Goal: Information Seeking & Learning: Learn about a topic

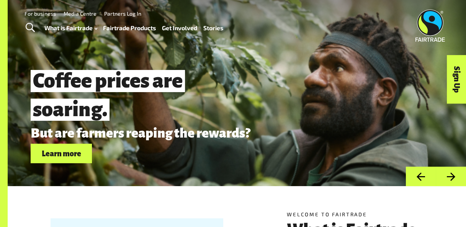
click at [69, 44] on link "How Fairtrade works" at bounding box center [80, 48] width 84 height 12
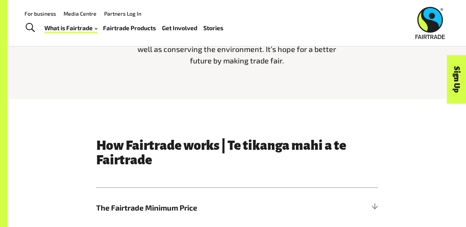
scroll to position [228, 0]
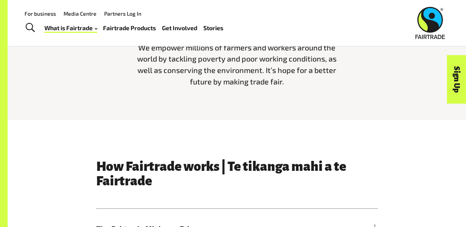
click at [135, 28] on link "Fairtrade Products" at bounding box center [129, 28] width 53 height 11
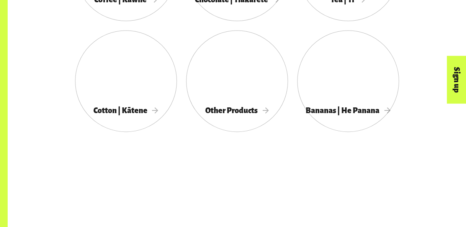
scroll to position [502, 0]
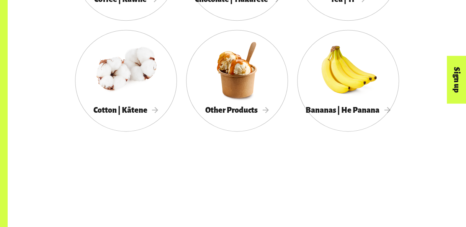
click at [234, 94] on div at bounding box center [237, 70] width 102 height 66
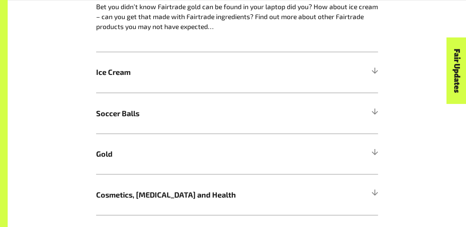
scroll to position [628, 0]
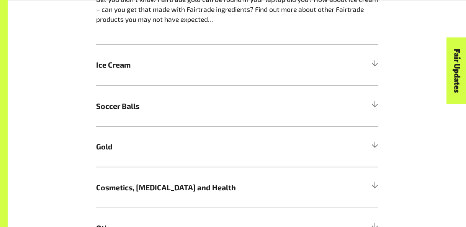
click at [322, 85] on h5 "Ice Cream" at bounding box center [237, 65] width 282 height 41
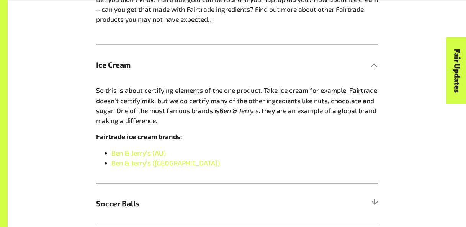
scroll to position [672, 0]
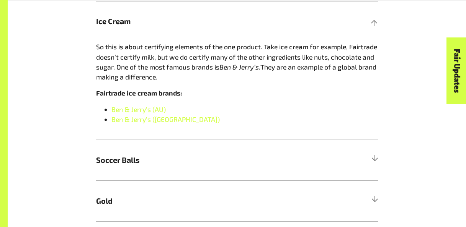
click at [155, 113] on link "Ben & Jerry’s (AU)" at bounding box center [138, 109] width 54 height 8
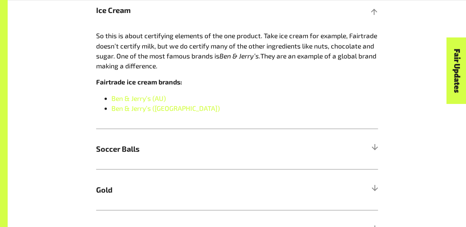
scroll to position [684, 0]
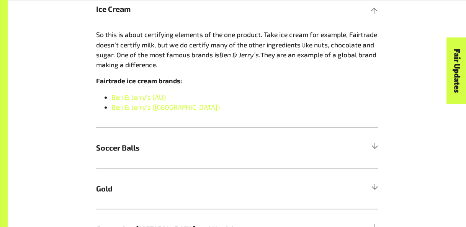
click at [131, 153] on span "Soccer Balls" at bounding box center [201, 147] width 211 height 11
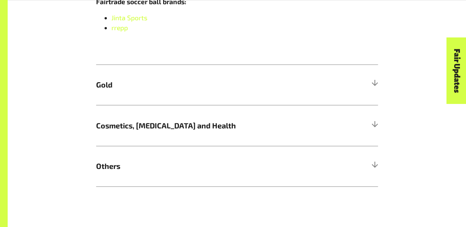
scroll to position [906, 0]
click at [374, 105] on h5 "Cosmetics, Skin Care and Health" at bounding box center [237, 125] width 282 height 41
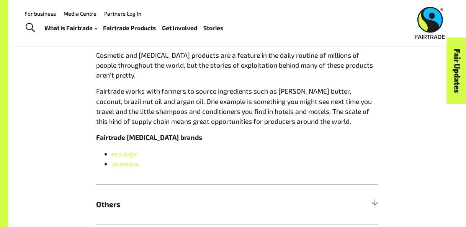
click at [371, 197] on h5 "Others" at bounding box center [237, 205] width 282 height 41
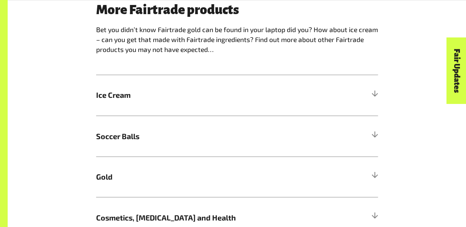
scroll to position [600, 0]
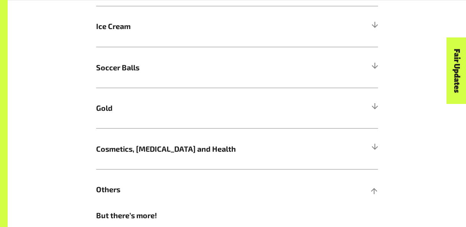
click at [262, 150] on span "Cosmetics, Skin Care and Health" at bounding box center [201, 148] width 211 height 11
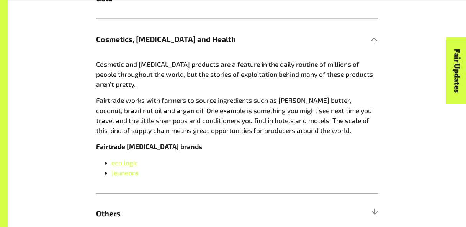
scroll to position [808, 0]
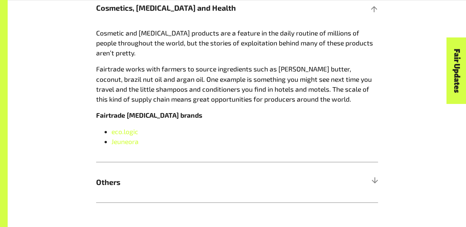
click at [133, 131] on span "eco.logic" at bounding box center [124, 132] width 27 height 8
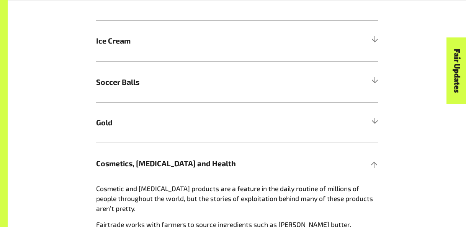
scroll to position [653, 0]
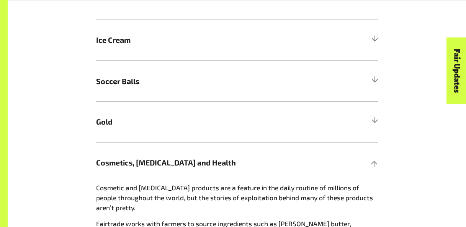
click at [376, 42] on div at bounding box center [374, 40] width 7 height 7
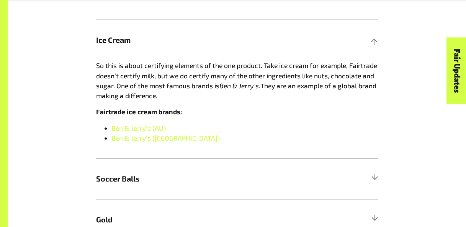
scroll to position [704, 0]
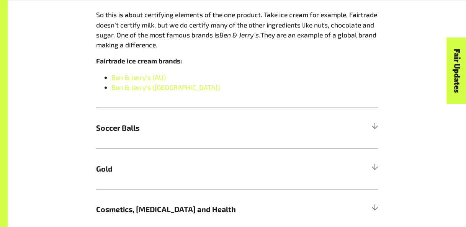
click at [375, 123] on h5 "Soccer Balls" at bounding box center [237, 128] width 282 height 41
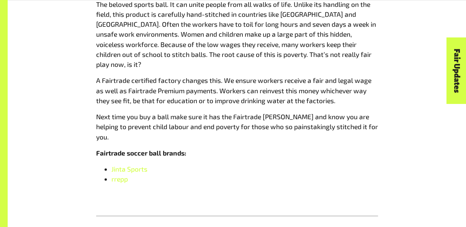
scroll to position [755, 0]
click at [135, 165] on span "Jinta Sports" at bounding box center [129, 169] width 36 height 8
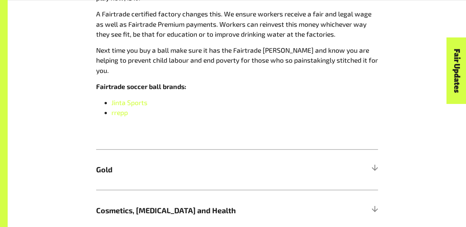
click at [174, 158] on h5 "Gold" at bounding box center [237, 170] width 282 height 41
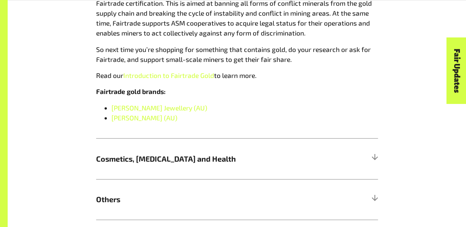
scroll to position [910, 0]
click at [171, 122] on span "[PERSON_NAME] (AU)" at bounding box center [144, 118] width 66 height 8
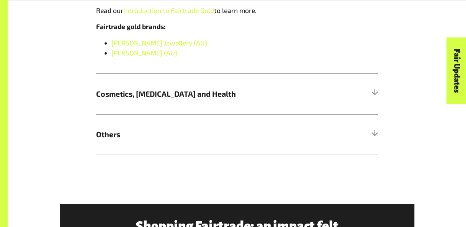
scroll to position [977, 0]
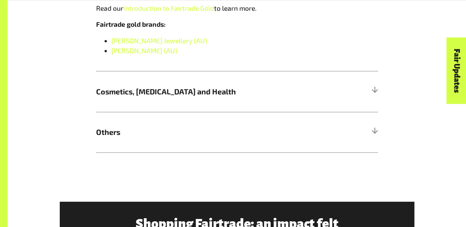
click at [179, 112] on h5 "Cosmetics, [MEDICAL_DATA] and Health" at bounding box center [237, 91] width 282 height 41
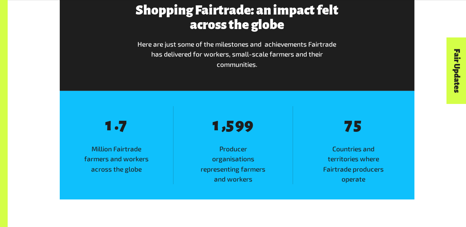
scroll to position [1072, 0]
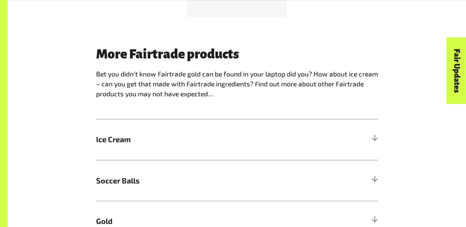
click at [243, 145] on span "Ice Cream" at bounding box center [201, 139] width 211 height 11
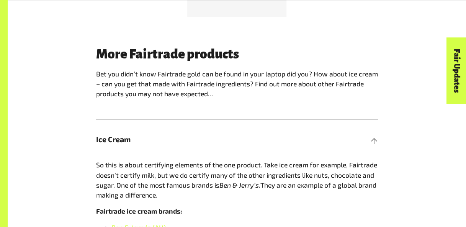
scroll to position [640, 0]
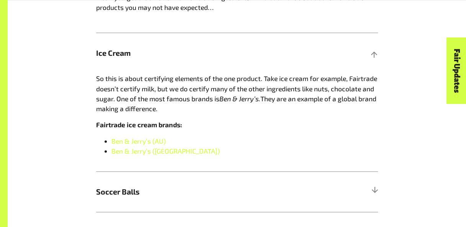
click at [159, 142] on link "Ben & Jerry’s (AU)" at bounding box center [138, 141] width 54 height 8
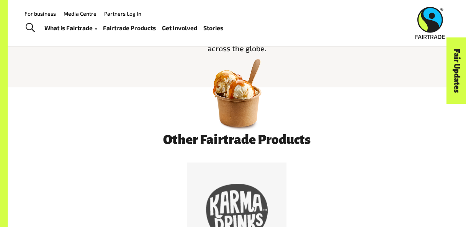
scroll to position [0, 0]
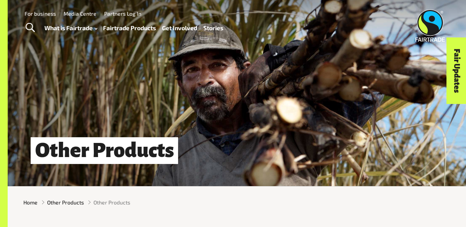
click at [127, 28] on link "Fairtrade Products" at bounding box center [129, 28] width 53 height 11
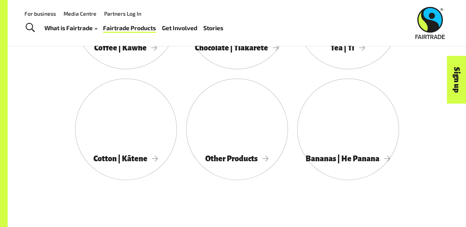
scroll to position [452, 0]
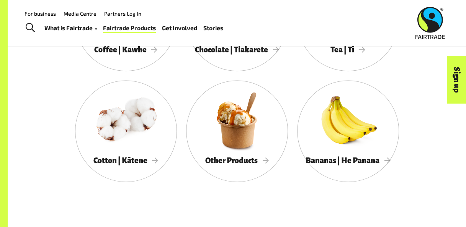
click at [262, 150] on div at bounding box center [237, 120] width 102 height 66
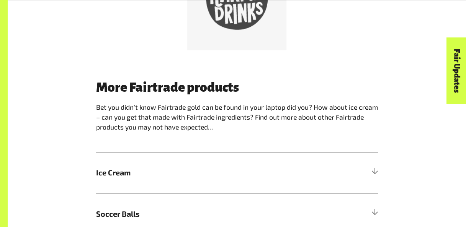
scroll to position [521, 0]
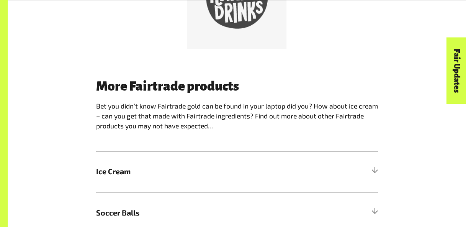
click at [262, 165] on h5 "Ice Cream" at bounding box center [237, 172] width 282 height 41
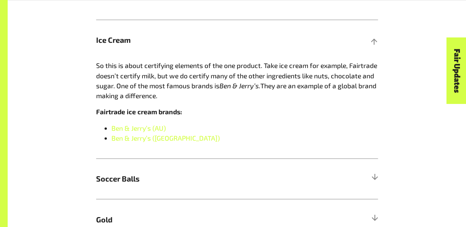
scroll to position [658, 0]
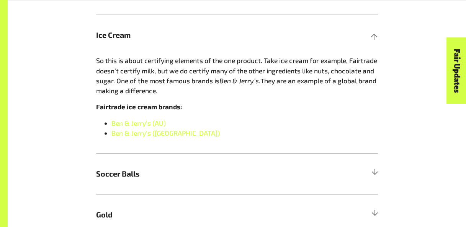
click at [152, 127] on link "Ben & Jerry’s (AU)" at bounding box center [138, 123] width 54 height 8
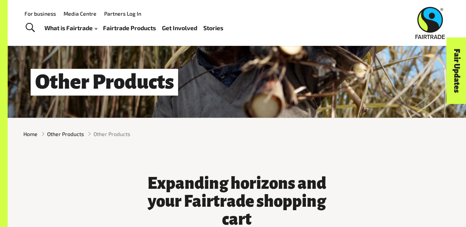
scroll to position [0, 0]
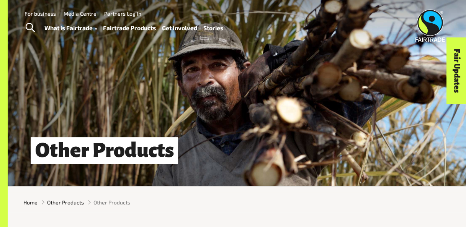
click at [85, 28] on link "What is Fairtrade" at bounding box center [70, 28] width 53 height 11
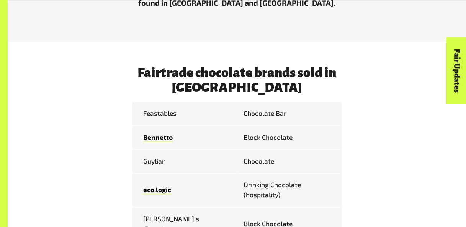
scroll to position [285, 0]
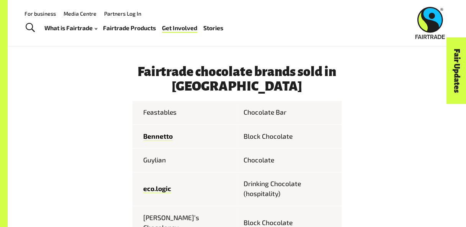
click at [154, 165] on td "Guylian" at bounding box center [184, 161] width 105 height 24
click at [168, 139] on link "Bennetto" at bounding box center [157, 136] width 29 height 8
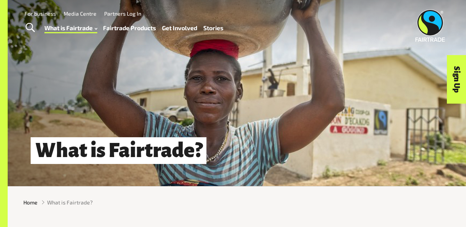
click at [84, 28] on link "What is Fairtrade" at bounding box center [70, 28] width 53 height 11
click at [82, 43] on link "How Fairtrade works" at bounding box center [80, 48] width 84 height 12
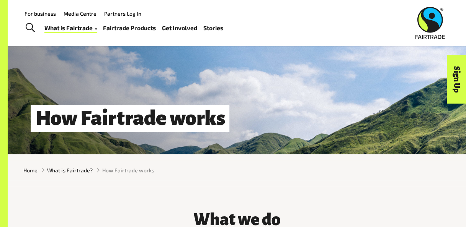
scroll to position [33, 0]
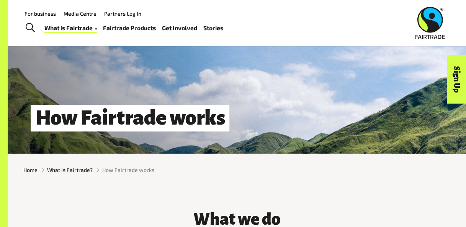
click at [135, 29] on link "Fairtrade Products" at bounding box center [129, 28] width 53 height 11
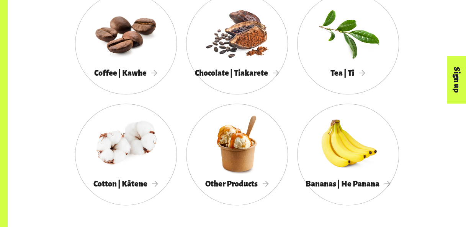
scroll to position [429, 0]
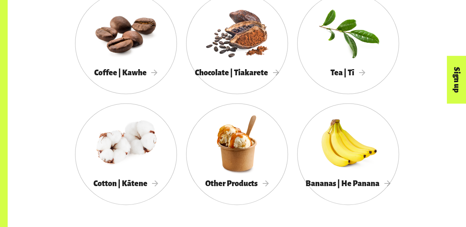
click at [239, 71] on div "Chocolate | Tiakarete" at bounding box center [237, 72] width 102 height 15
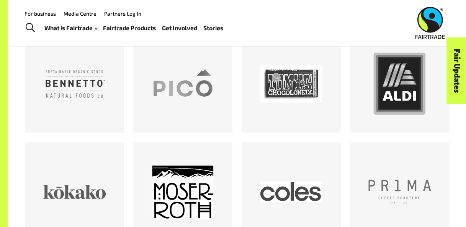
scroll to position [419, 0]
click at [371, 106] on div at bounding box center [399, 84] width 62 height 62
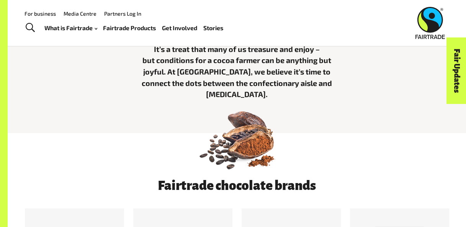
scroll to position [239, 0]
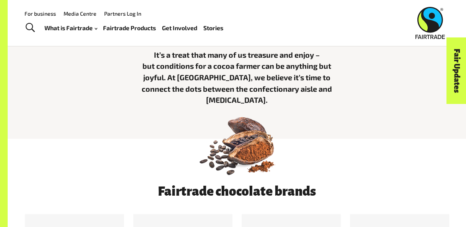
click at [129, 27] on link "Fairtrade Products" at bounding box center [129, 28] width 53 height 11
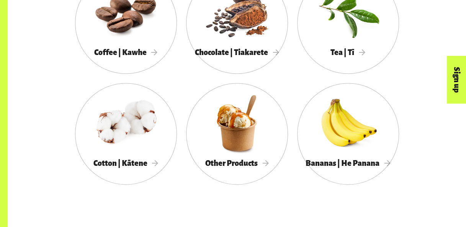
scroll to position [453, 0]
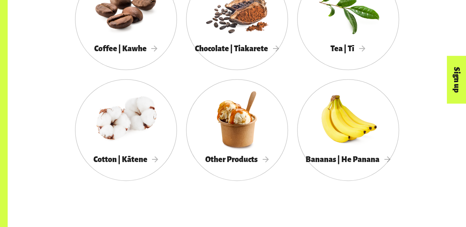
click at [237, 119] on div at bounding box center [237, 119] width 102 height 66
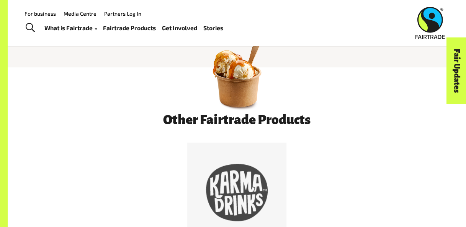
scroll to position [285, 0]
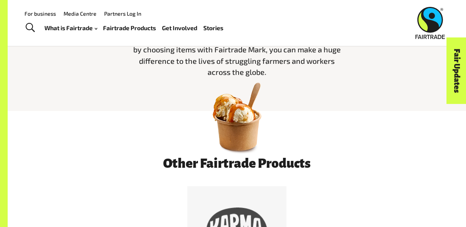
click at [243, 126] on img at bounding box center [237, 117] width 80 height 80
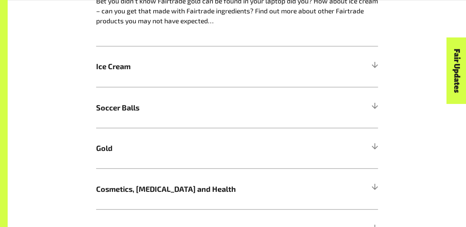
scroll to position [627, 0]
click at [333, 62] on h5 "Ice Cream" at bounding box center [237, 66] width 282 height 41
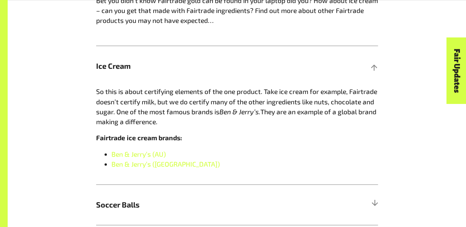
click at [153, 155] on link "Ben & Jerry’s (AU)" at bounding box center [138, 154] width 54 height 8
